Goal: Task Accomplishment & Management: Manage account settings

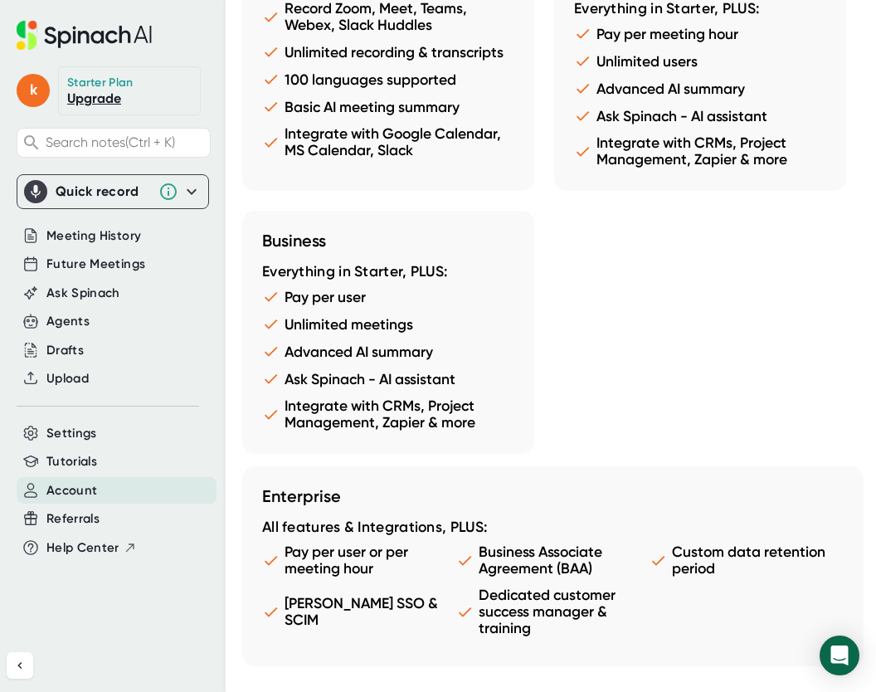
scroll to position [1556, 0]
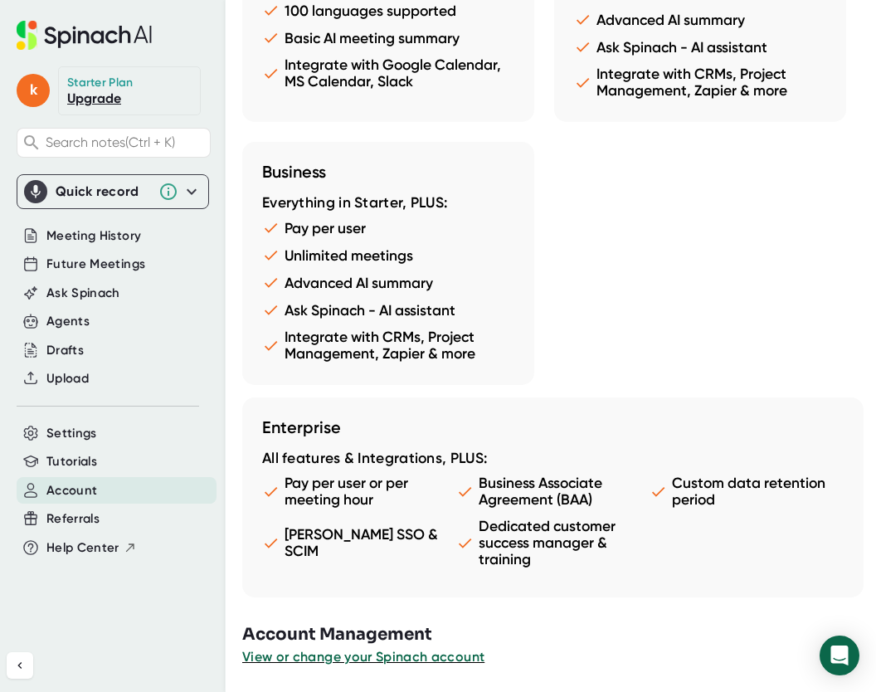
click at [246, 583] on div "Enterprise All features & Integrations, PLUS: Pay per user or per meeting hour …" at bounding box center [553, 498] width 622 height 200
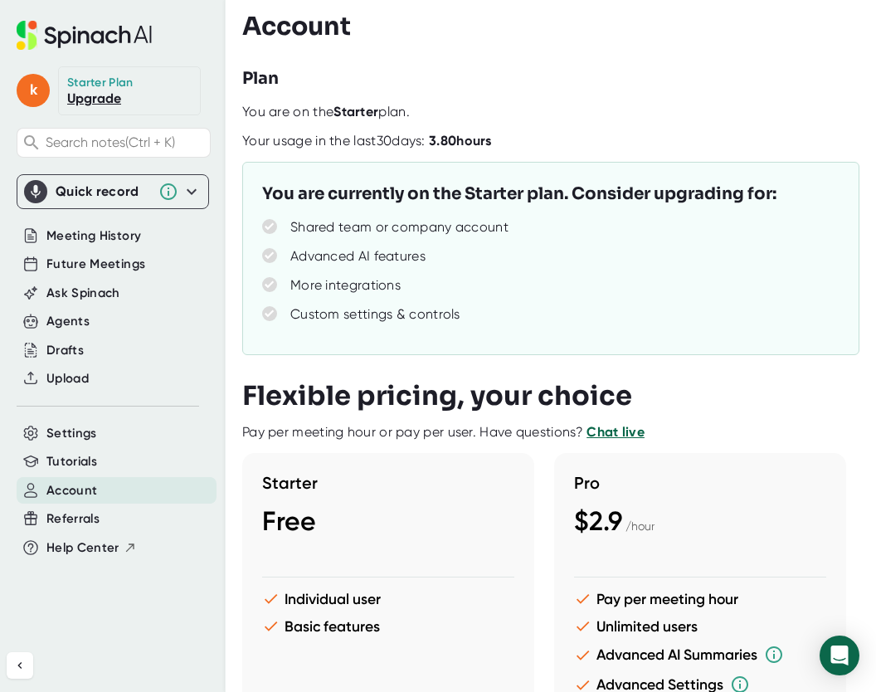
scroll to position [0, 0]
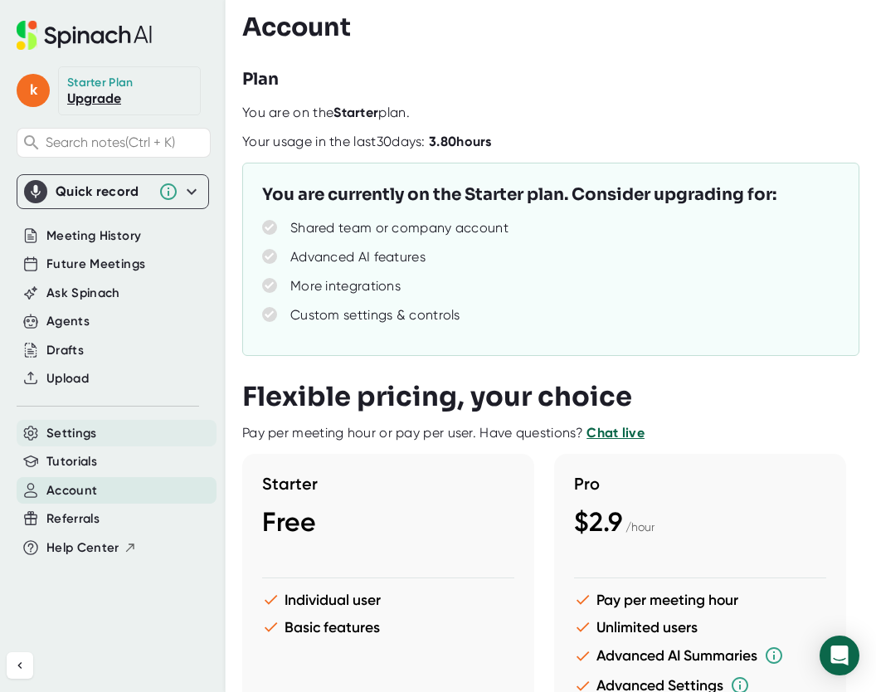
click at [68, 433] on span "Settings" at bounding box center [71, 433] width 51 height 19
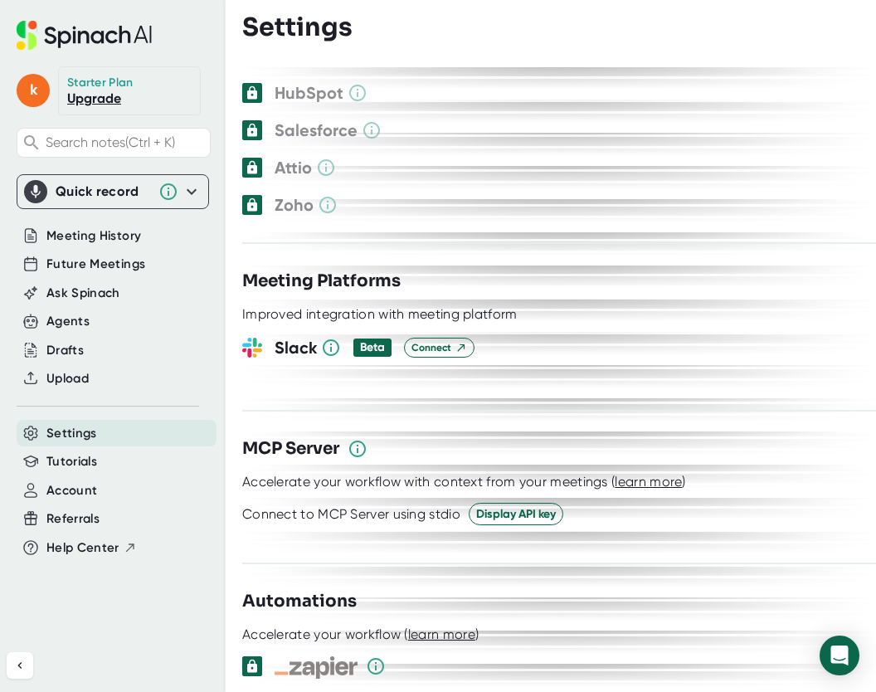
scroll to position [1798, 0]
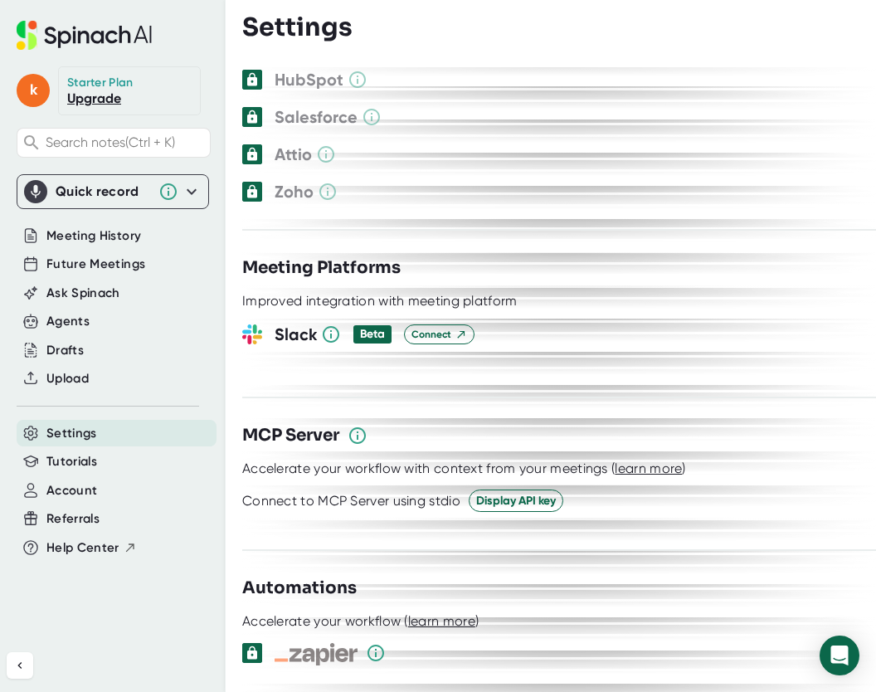
click at [301, 519] on div "**********" at bounding box center [559, 379] width 634 height 625
click at [91, 499] on span "Account" at bounding box center [71, 490] width 51 height 19
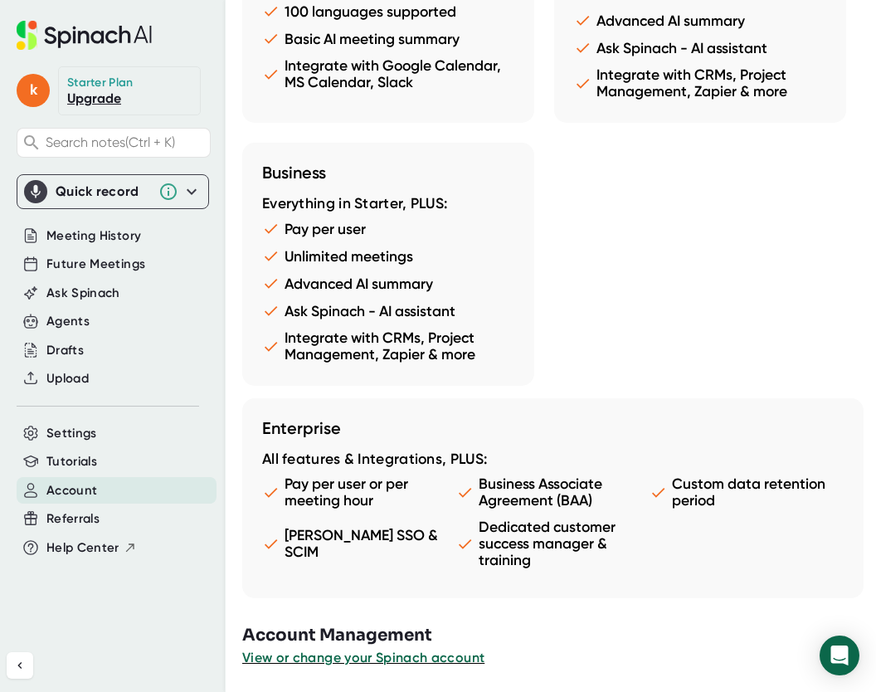
scroll to position [1556, 0]
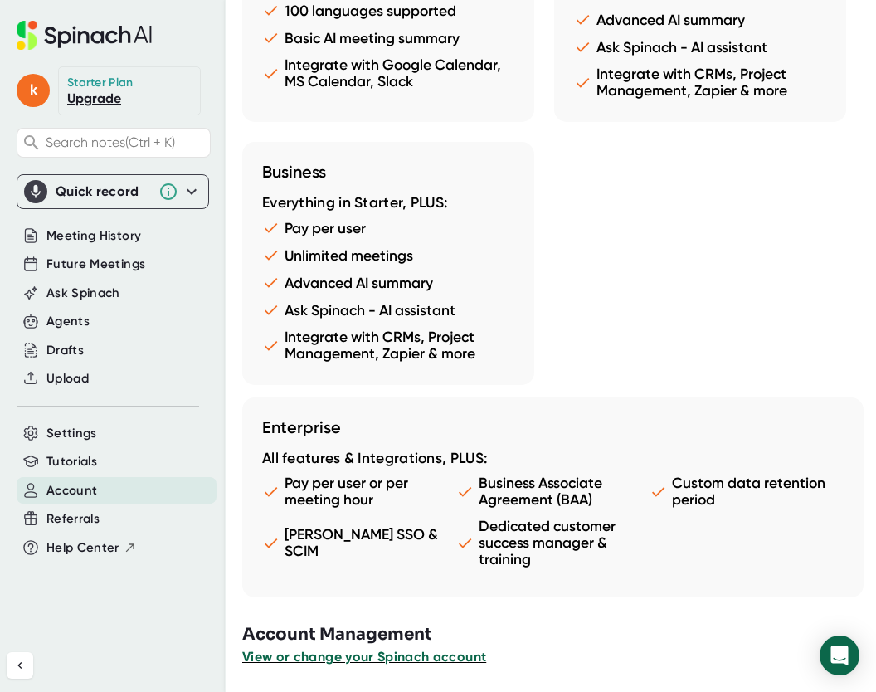
click at [441, 627] on span "View or change your Spinach account" at bounding box center [364, 657] width 244 height 16
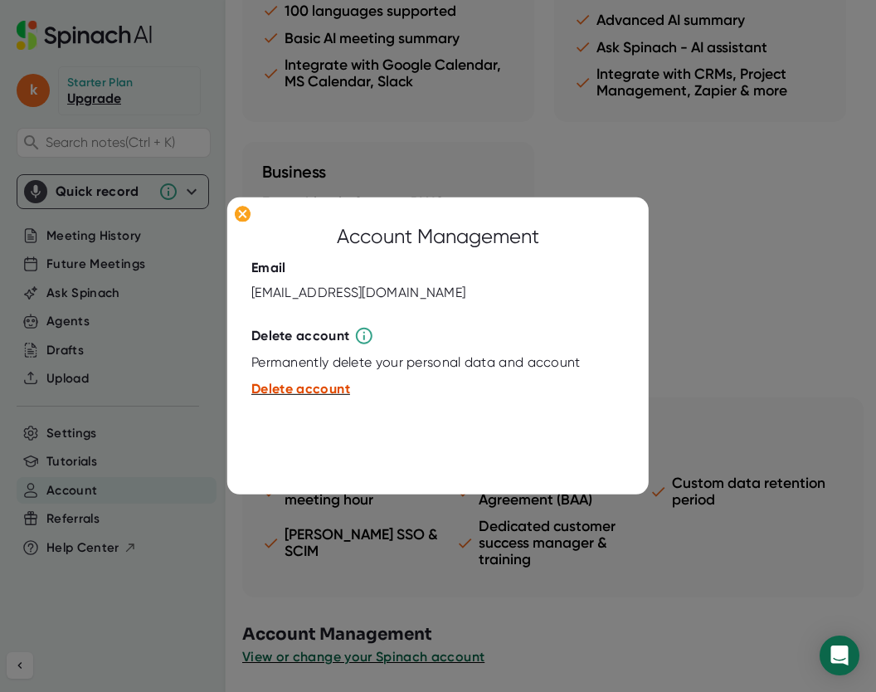
click at [300, 395] on span "Delete account" at bounding box center [300, 389] width 99 height 16
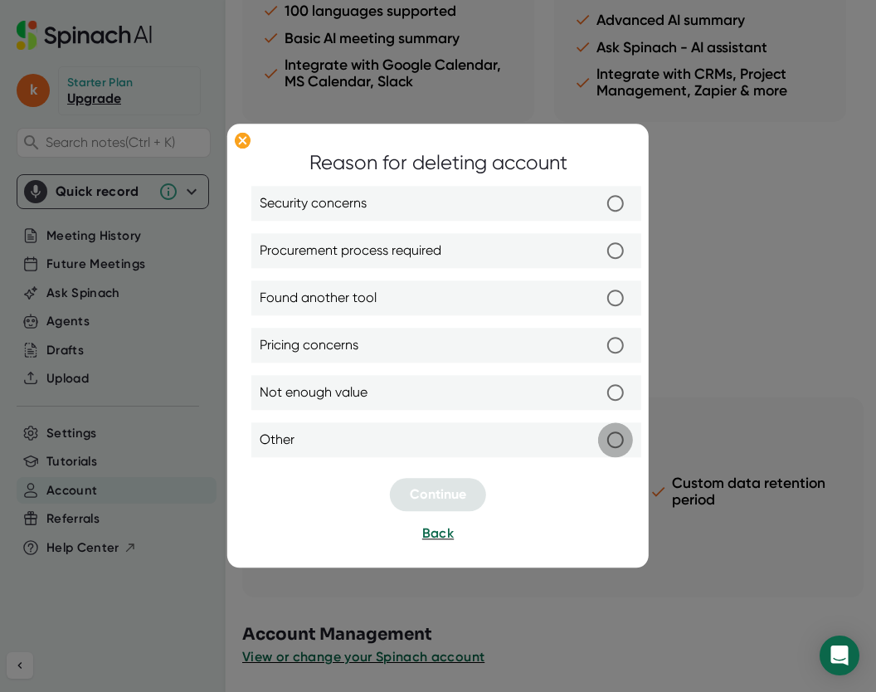
click at [624, 441] on input "Other" at bounding box center [615, 440] width 35 height 35
radio input "true"
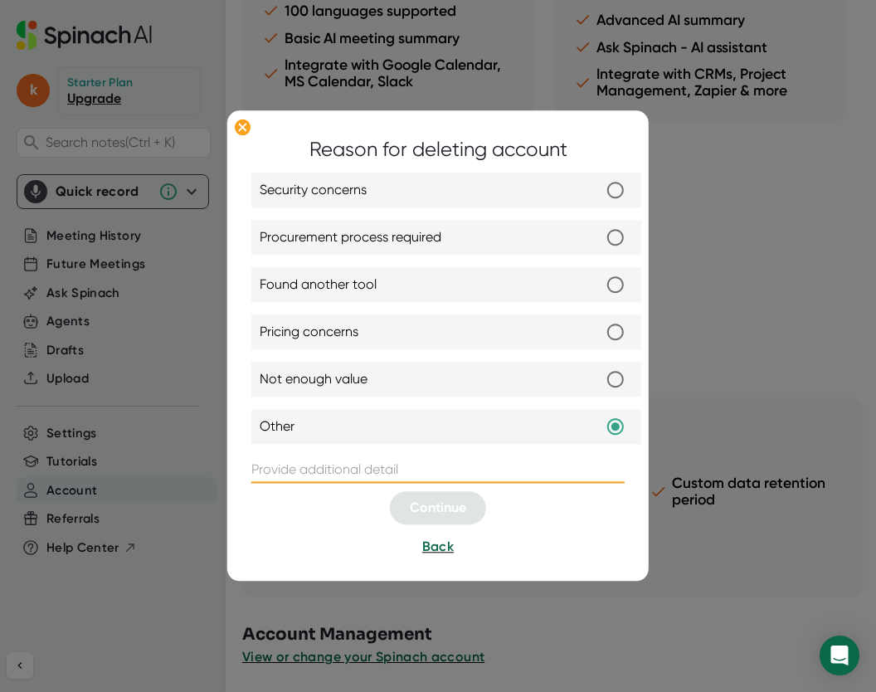
click at [392, 460] on input "text" at bounding box center [437, 470] width 373 height 27
type input "........"
click at [423, 507] on span "Continue" at bounding box center [438, 508] width 56 height 16
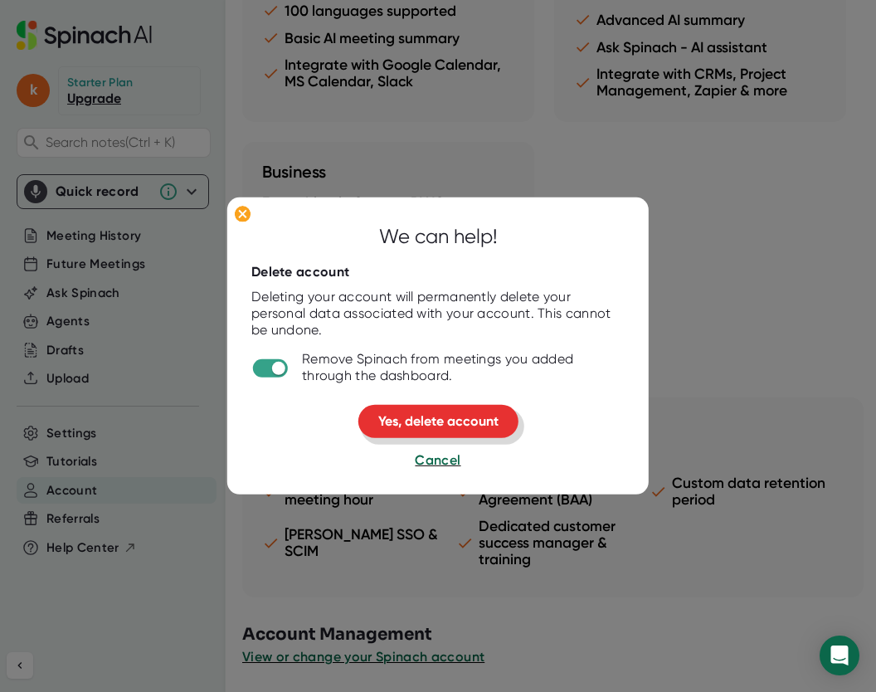
click at [405, 424] on span "Yes, delete account" at bounding box center [438, 421] width 120 height 16
